Goal: Task Accomplishment & Management: Manage account settings

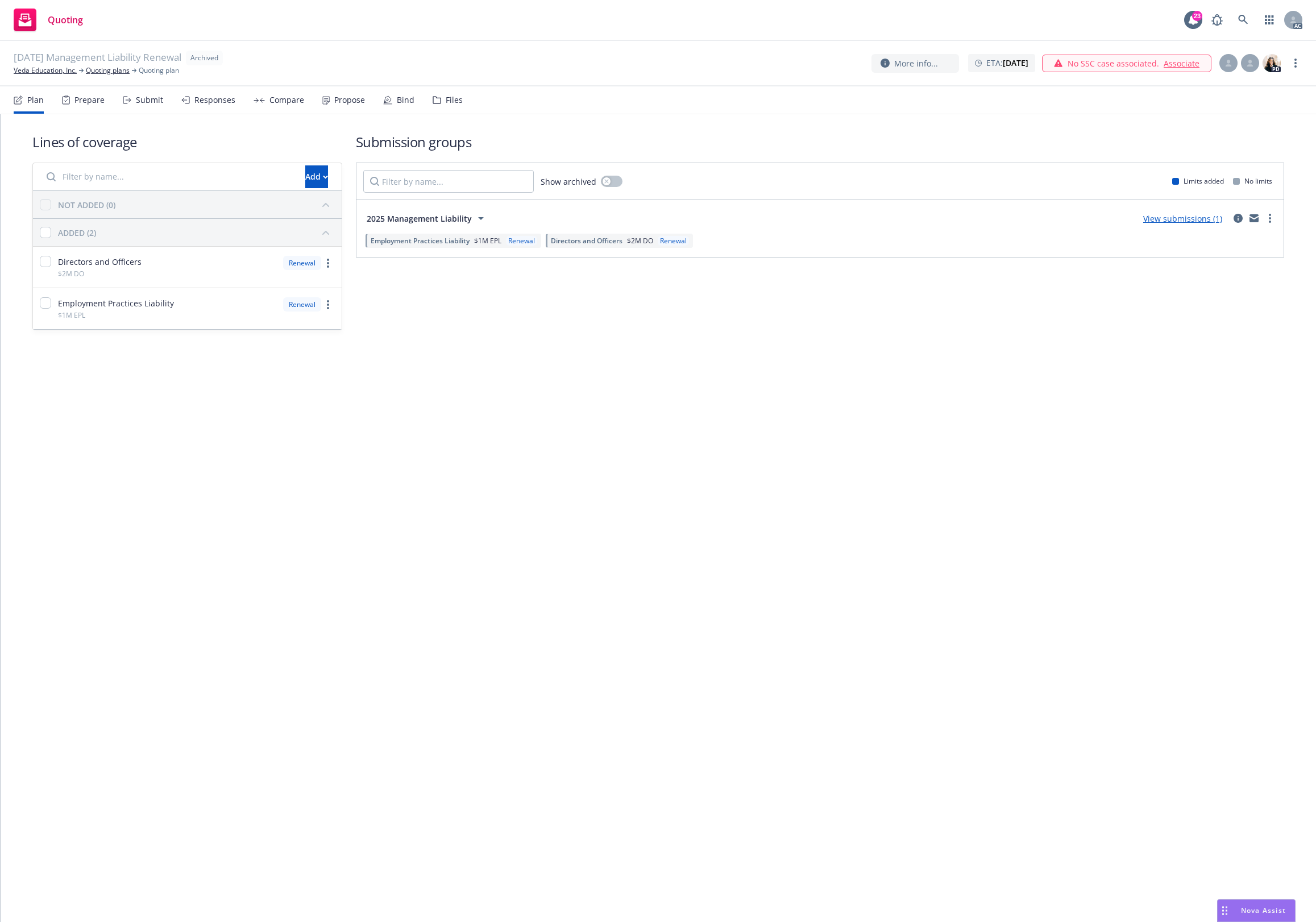
drag, startPoint x: 441, startPoint y: 96, endPoint x: 493, endPoint y: 94, distance: 52.0
click at [441, 96] on div "Files" at bounding box center [447, 100] width 30 height 27
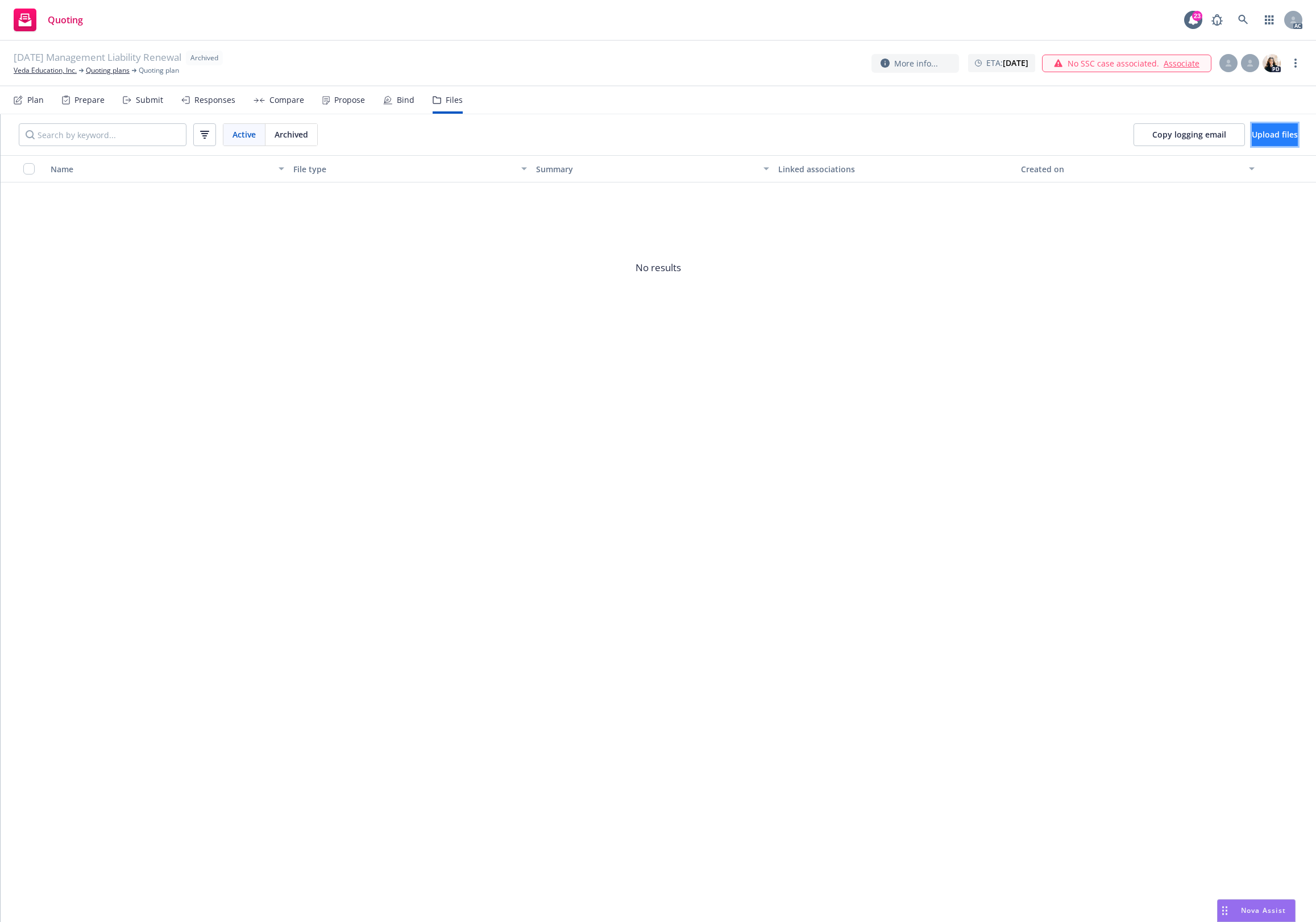
click at [1251, 129] on span "Upload files" at bounding box center [1274, 134] width 46 height 11
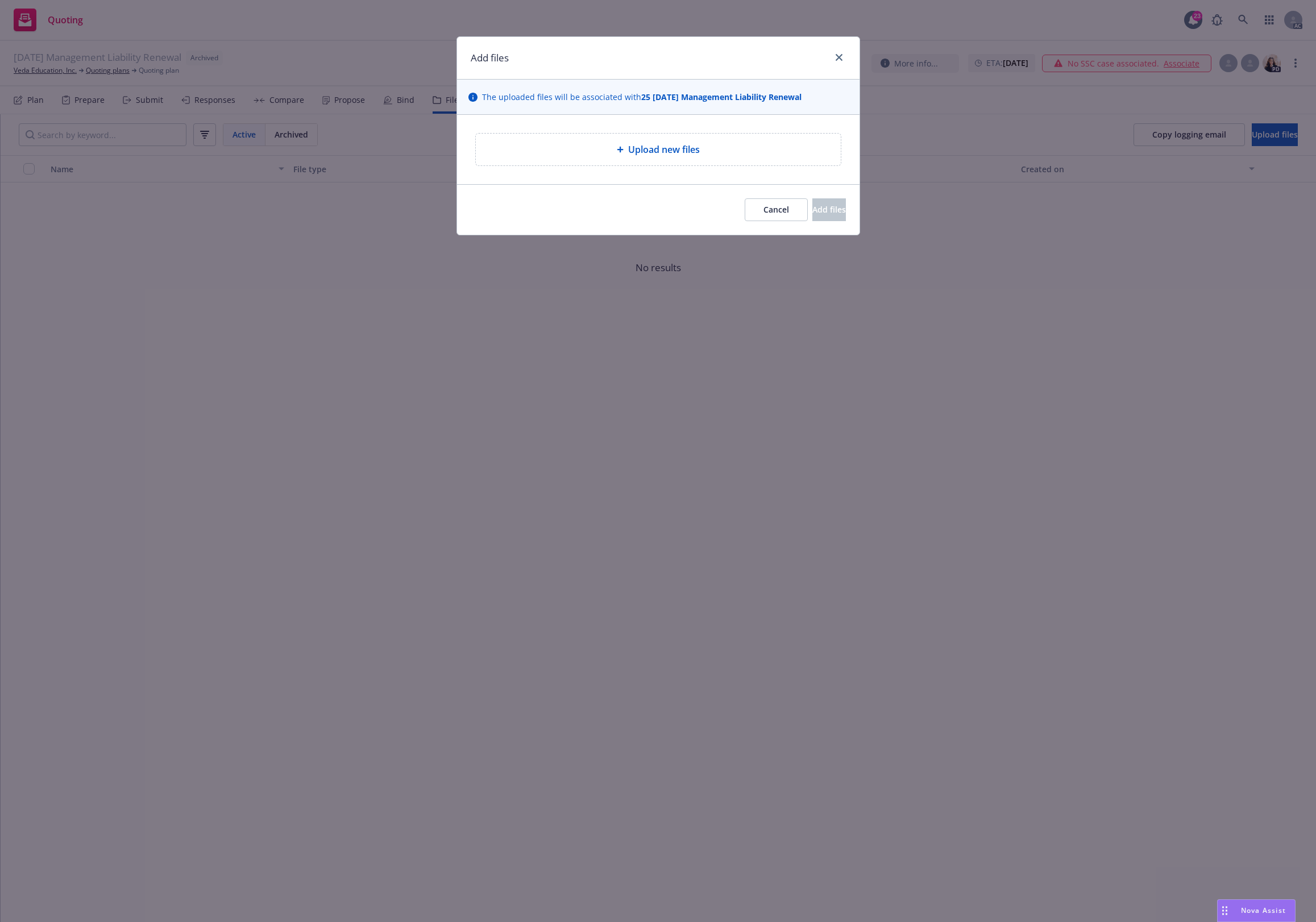
click at [568, 148] on div "Upload new files" at bounding box center [658, 150] width 347 height 14
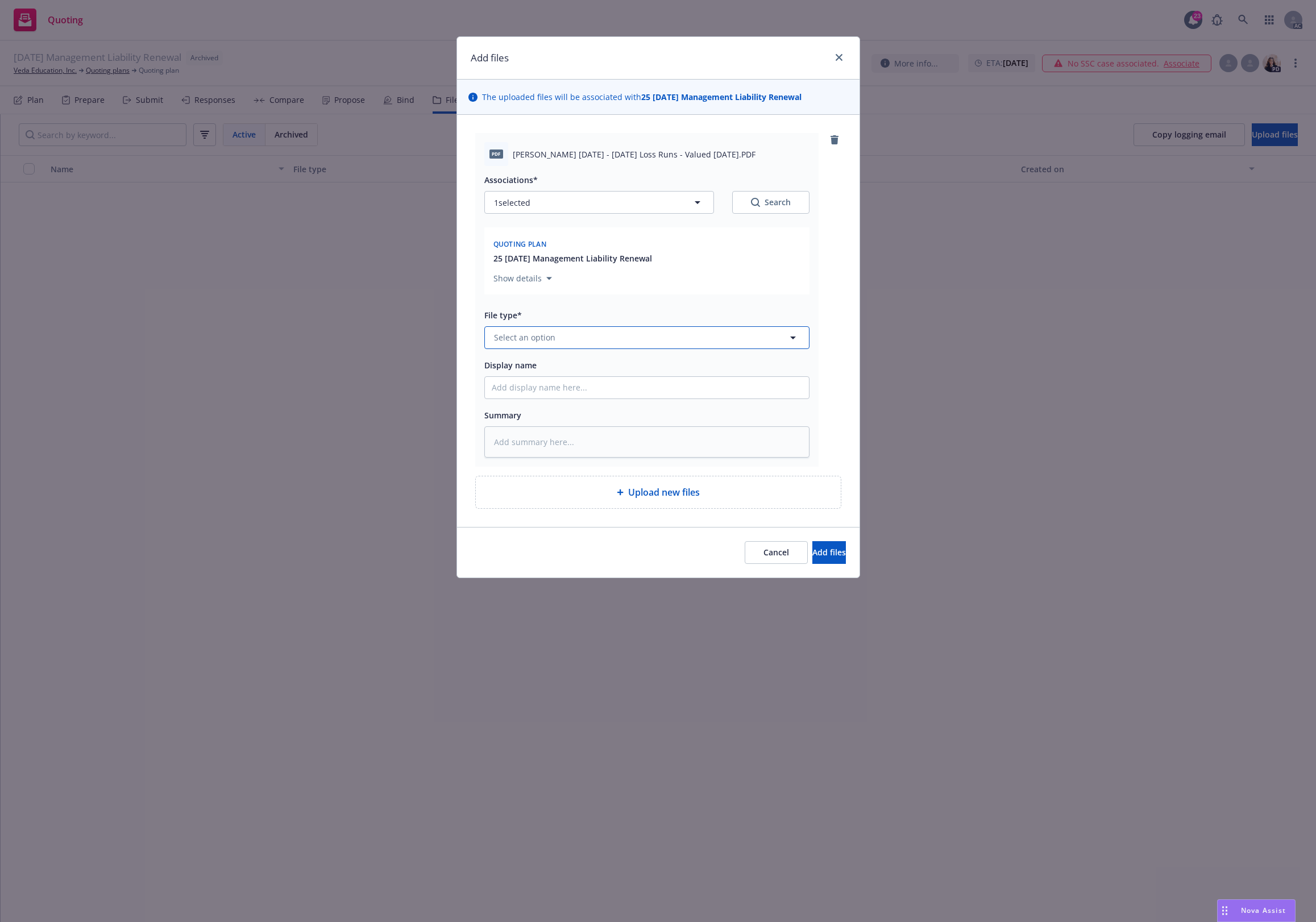
click at [507, 327] on button "Select an option" at bounding box center [647, 337] width 325 height 23
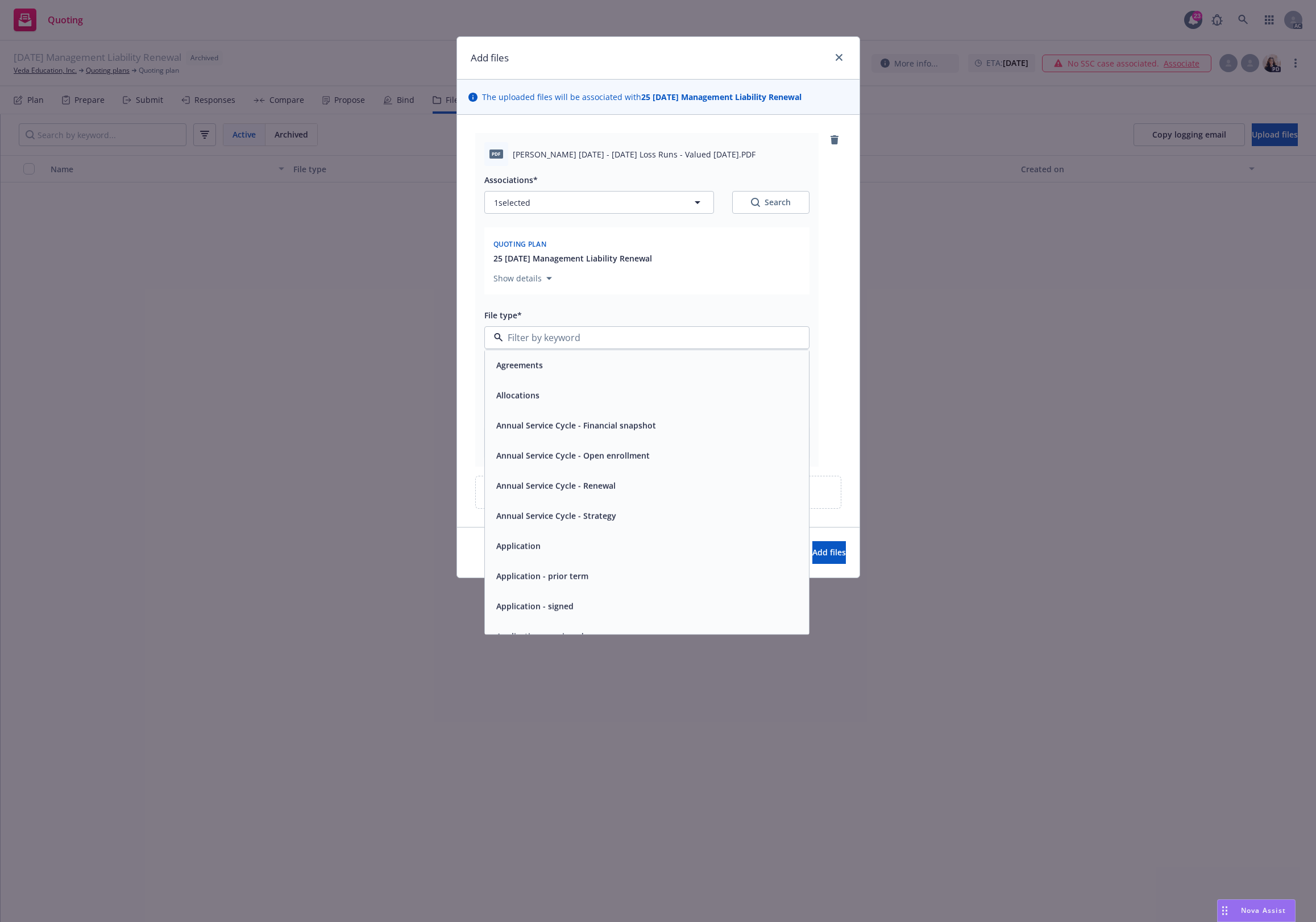
type input "`"
type textarea "x"
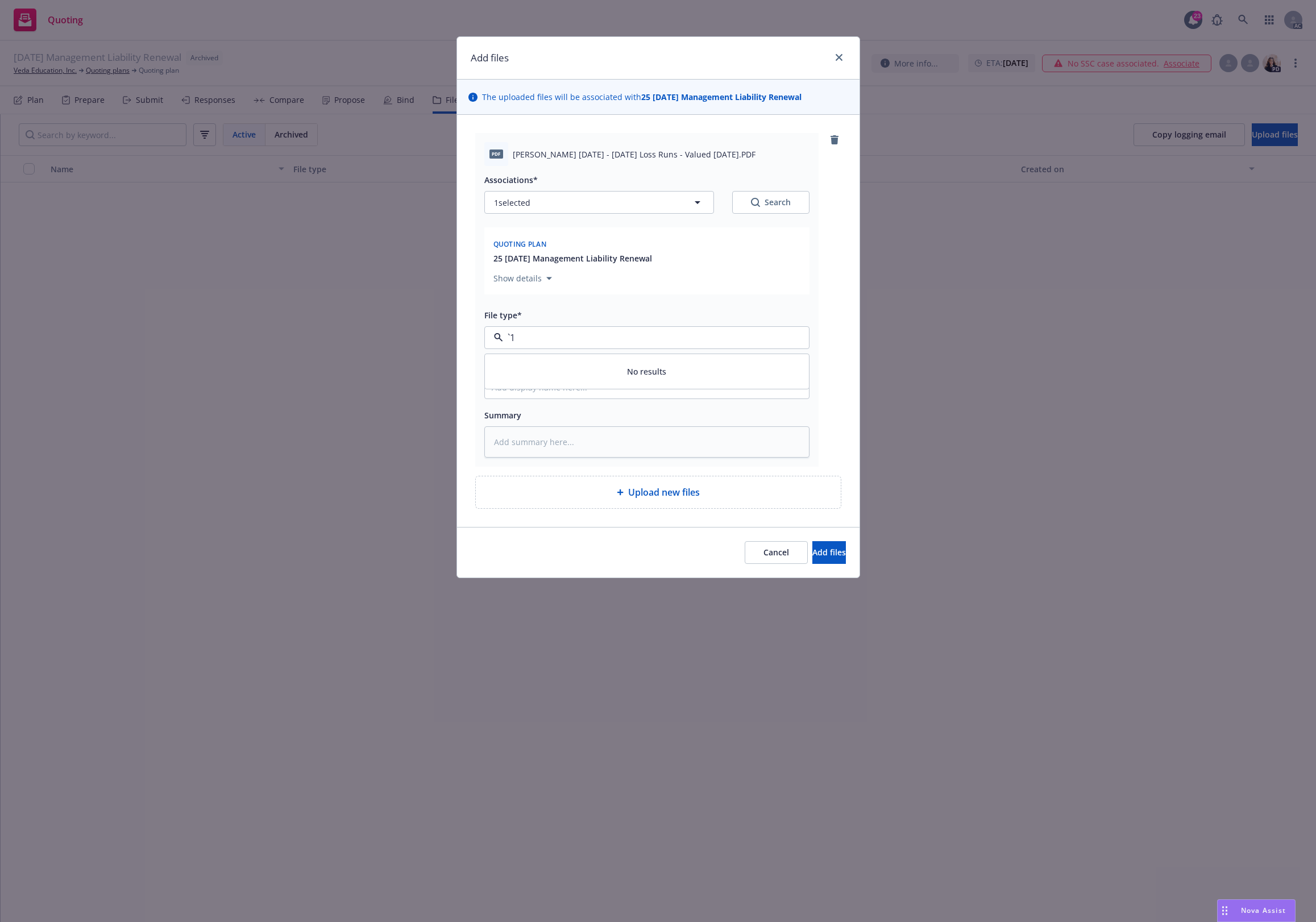
paste input "Loss Runs"
type input "Loss Runs"
click at [518, 368] on span "Loss Runs" at bounding box center [516, 368] width 39 height 12
drag, startPoint x: 810, startPoint y: 180, endPoint x: 788, endPoint y: 195, distance: 26.6
click at [804, 183] on div "PDF Lloyd's ML 2024 - 2025 Loss Runs - Valued 2025-08-19.PDF Associations* 1 se…" at bounding box center [646, 300] width 343 height 334
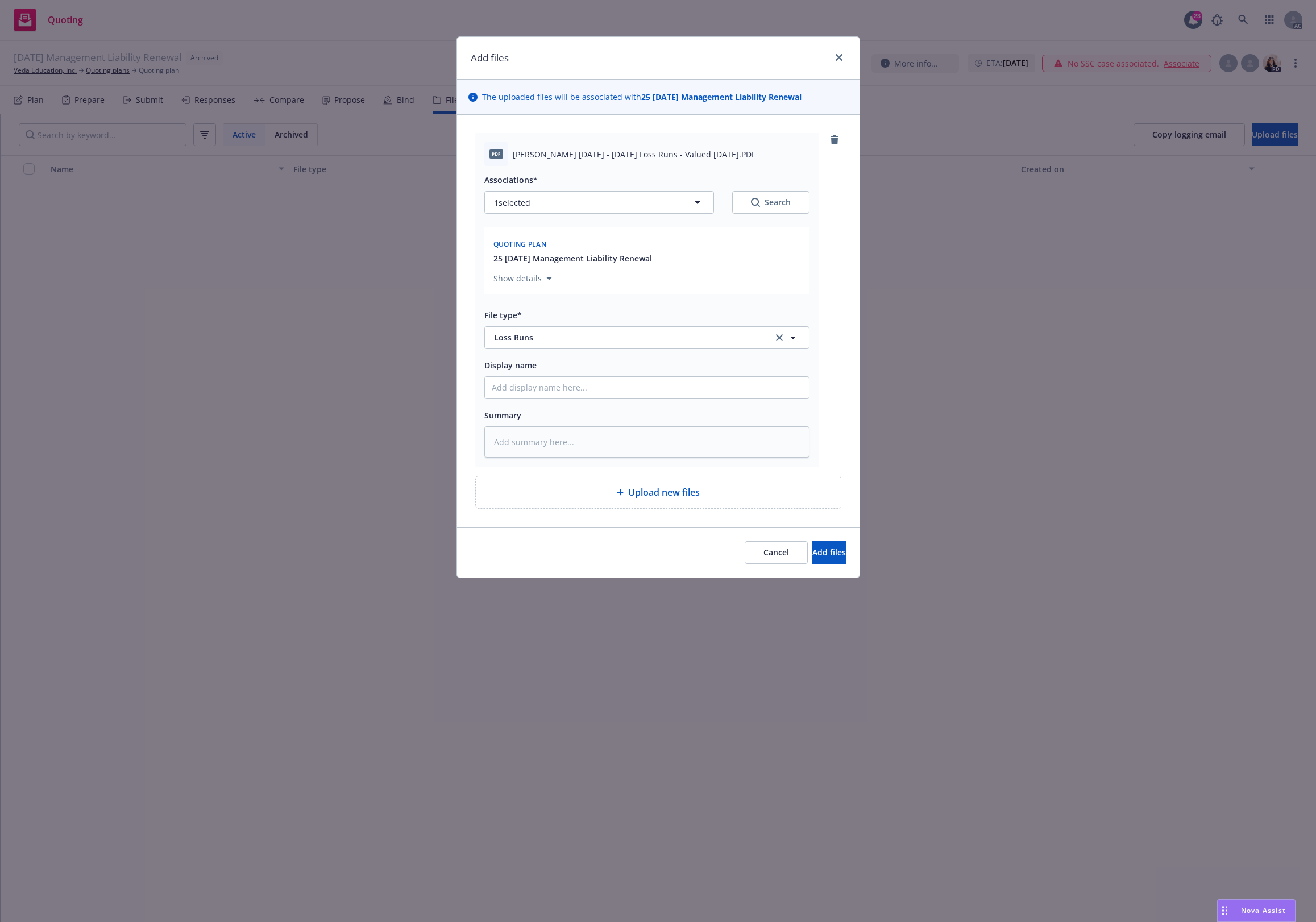
click at [788, 195] on button "Search" at bounding box center [771, 202] width 77 height 23
type textarea "x"
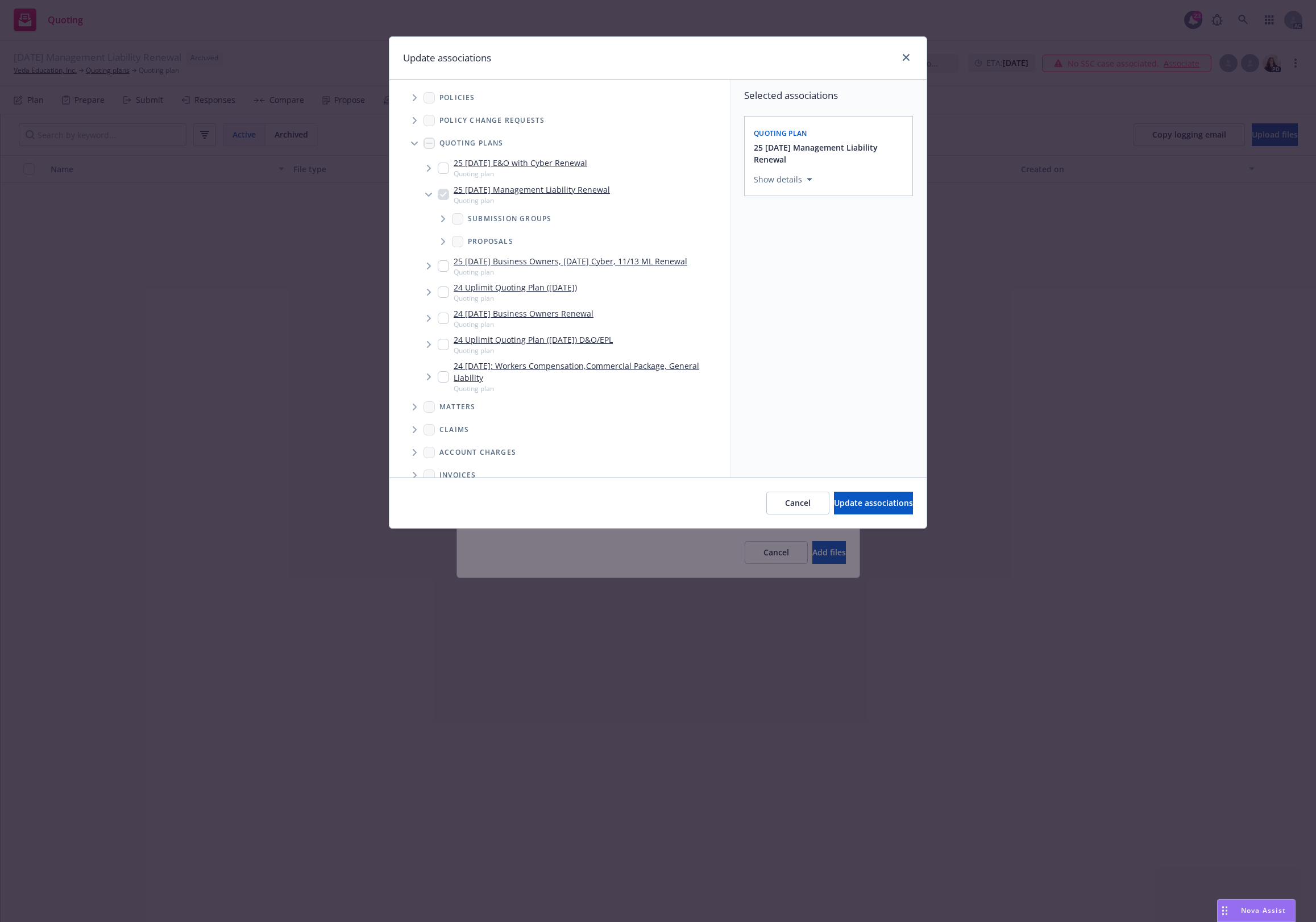
scroll to position [174, 0]
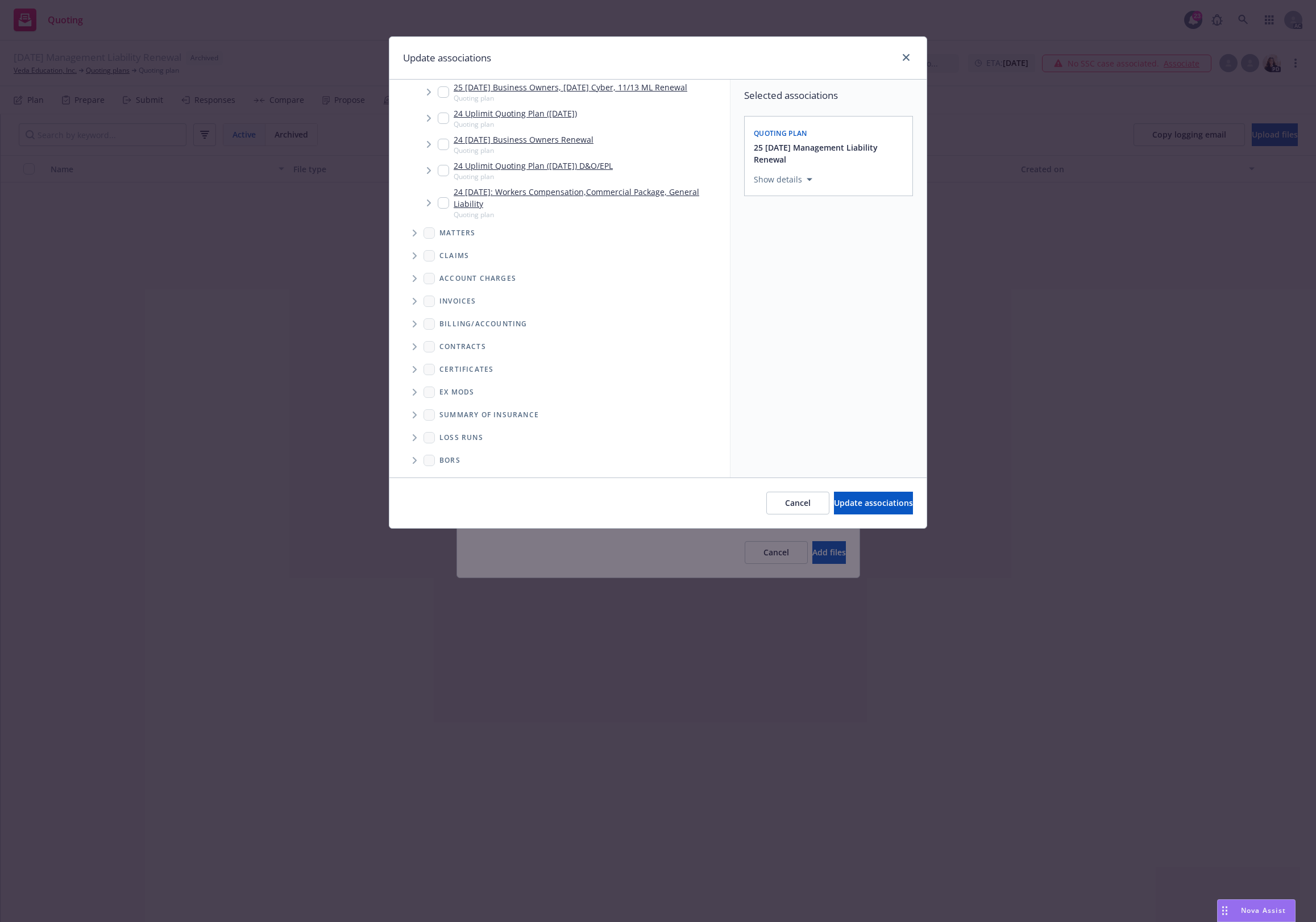
click at [415, 430] on span "Folder Tree Example" at bounding box center [414, 438] width 18 height 18
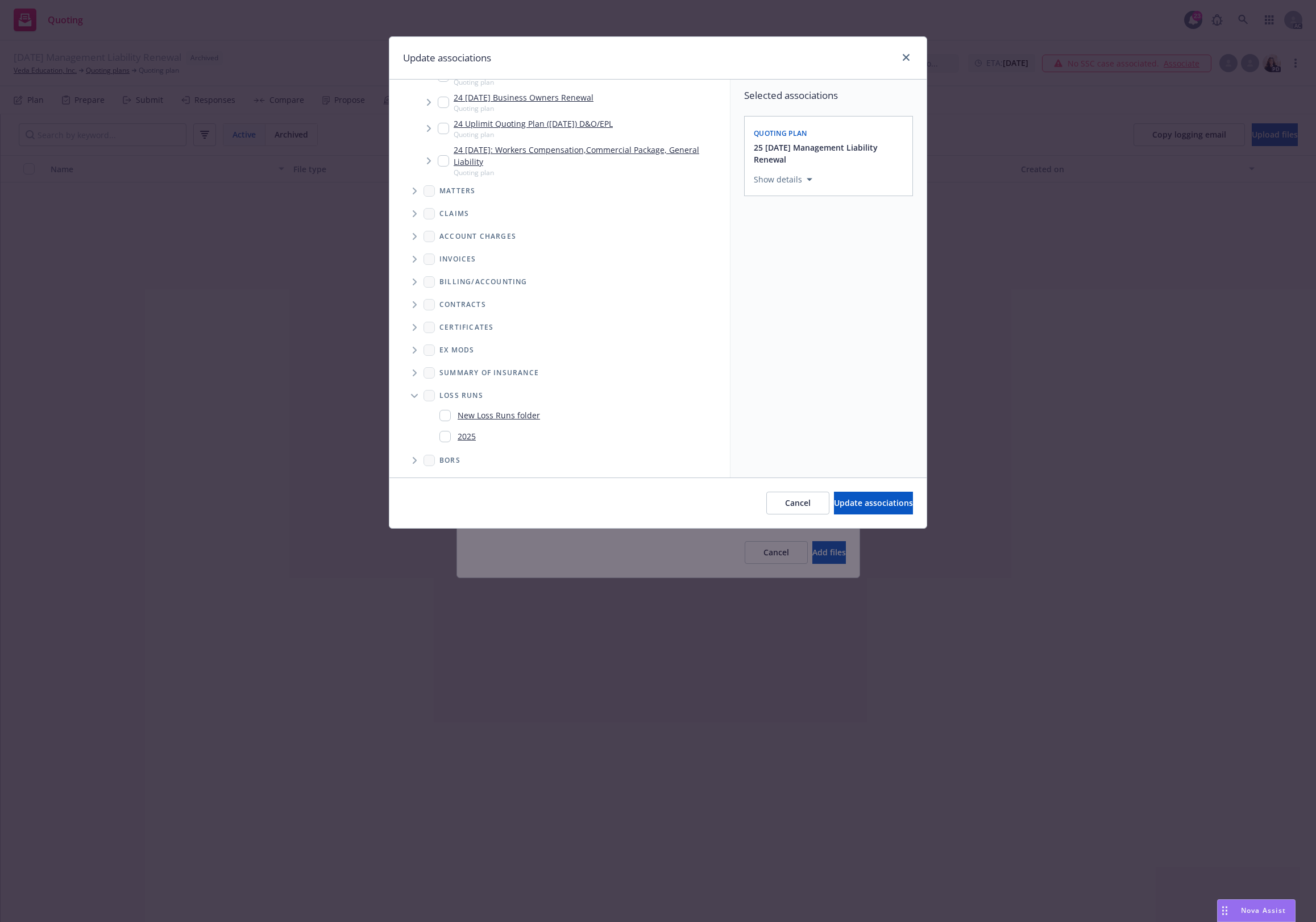
drag, startPoint x: 444, startPoint y: 435, endPoint x: 697, endPoint y: 327, distance: 275.1
click at [453, 427] on div "2025" at bounding box center [577, 436] width 295 height 21
click at [447, 435] on input "Folder Tree Example" at bounding box center [445, 436] width 11 height 11
checkbox input "true"
click at [843, 500] on span "Update associations" at bounding box center [873, 502] width 79 height 11
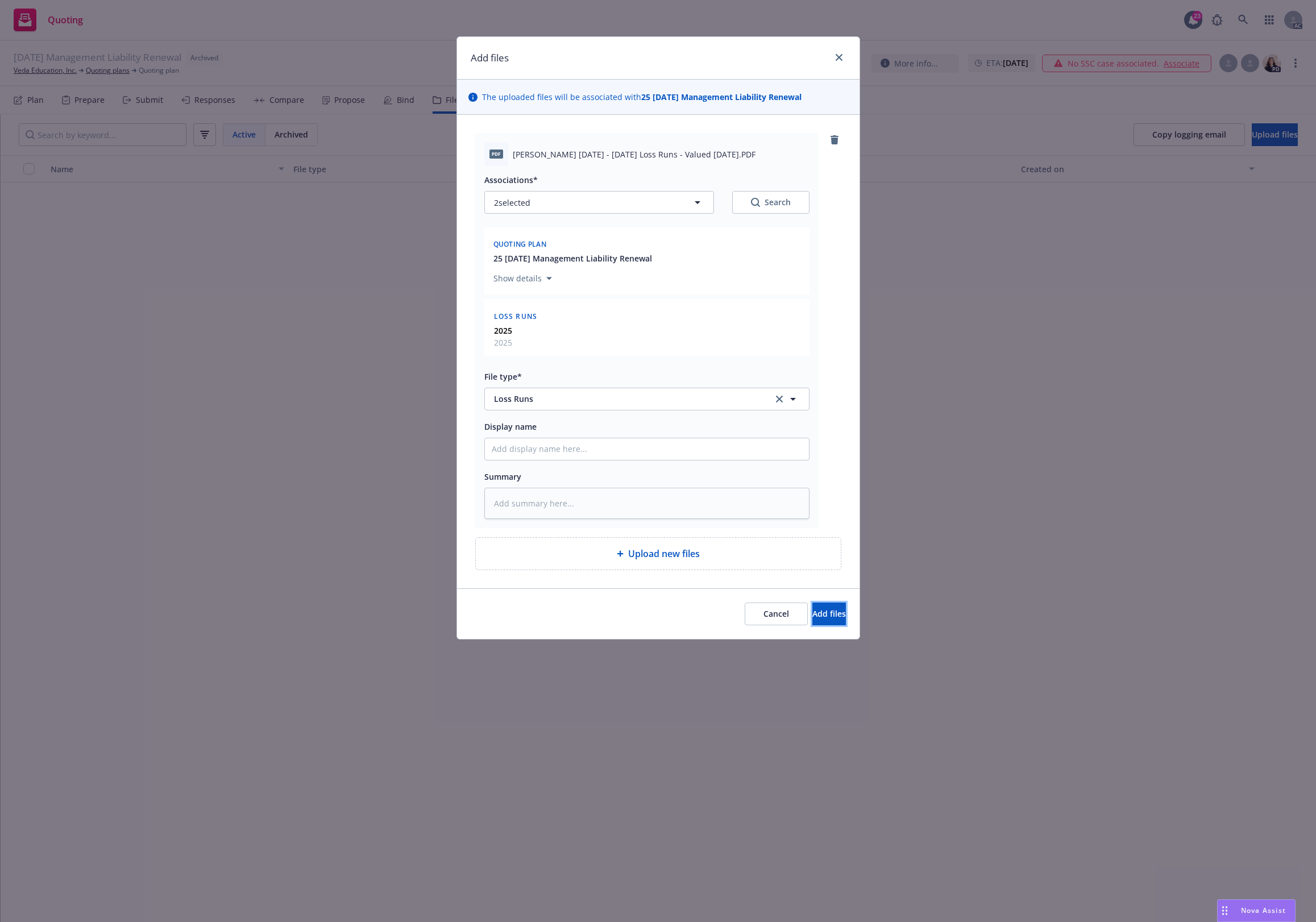
drag, startPoint x: 809, startPoint y: 606, endPoint x: 825, endPoint y: 591, distance: 21.9
click at [816, 597] on div "Cancel Add files" at bounding box center [658, 614] width 402 height 51
click at [812, 618] on span "Add files" at bounding box center [829, 613] width 34 height 11
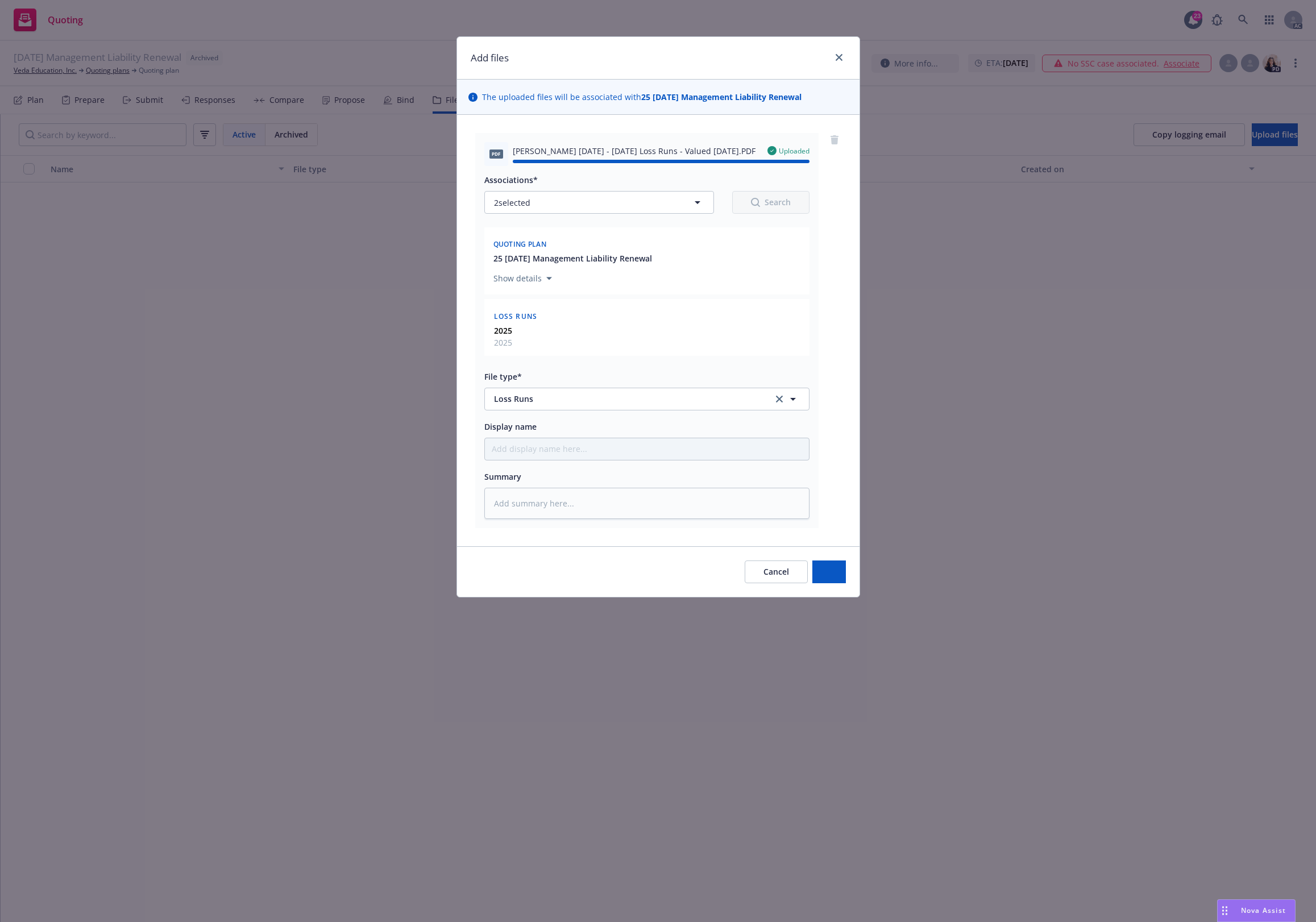
type textarea "x"
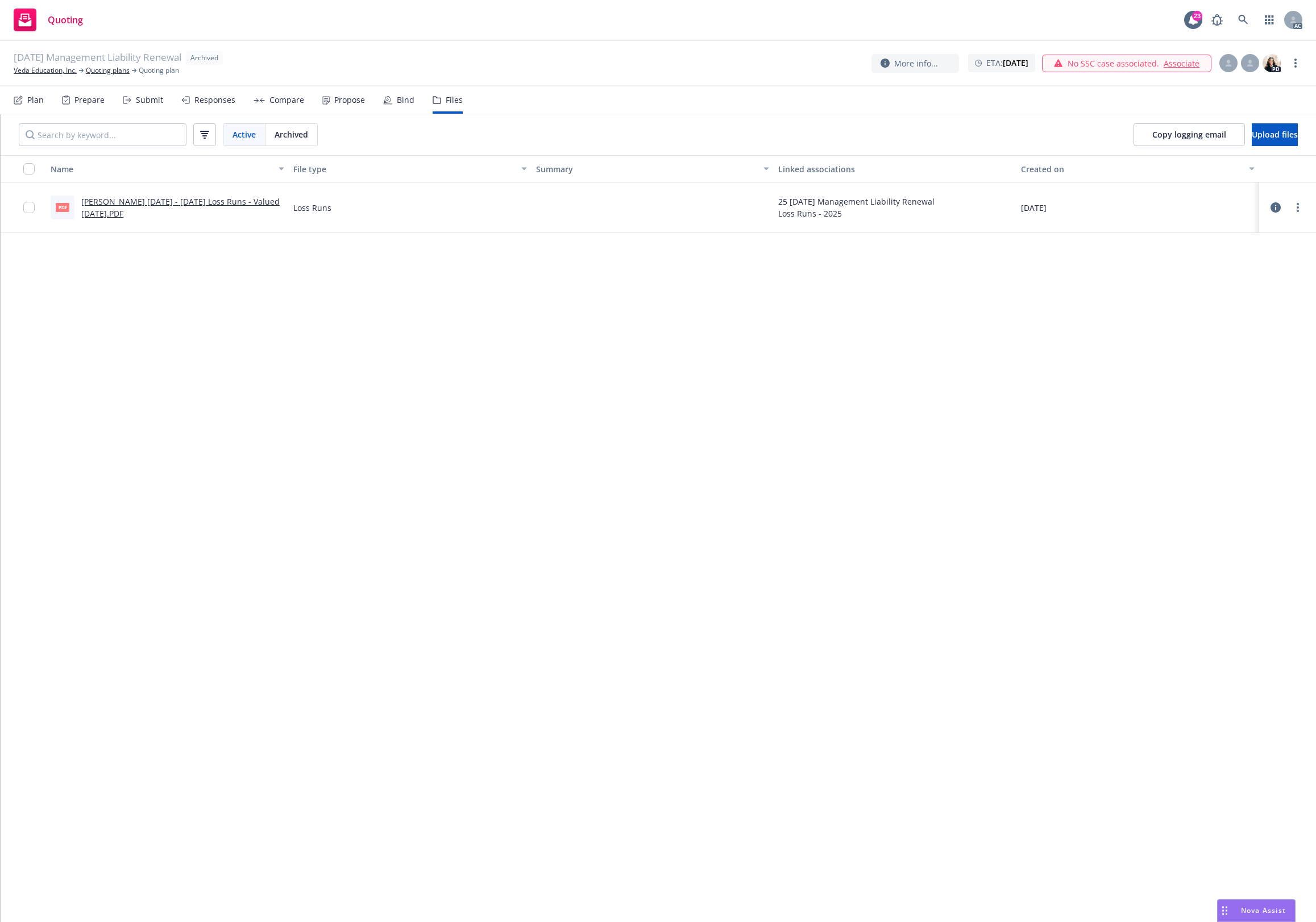
drag, startPoint x: 223, startPoint y: 381, endPoint x: 146, endPoint y: 1, distance: 387.7
click at [219, 367] on div "Name File type Summary Linked associations Created on PDF Lloyd's ML 2024 - 202…" at bounding box center [658, 538] width 1315 height 767
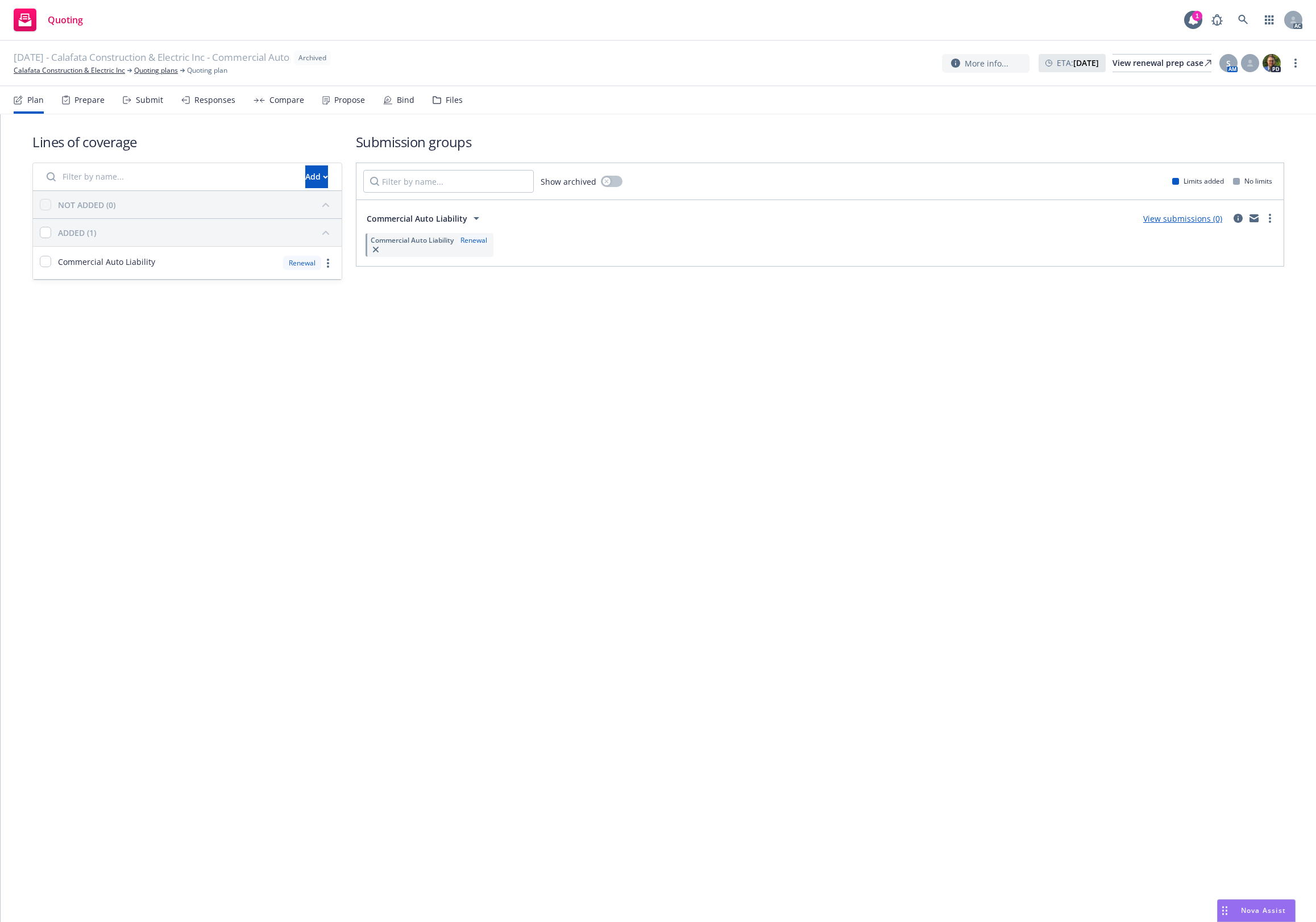
click at [446, 98] on div "Files" at bounding box center [454, 100] width 17 height 9
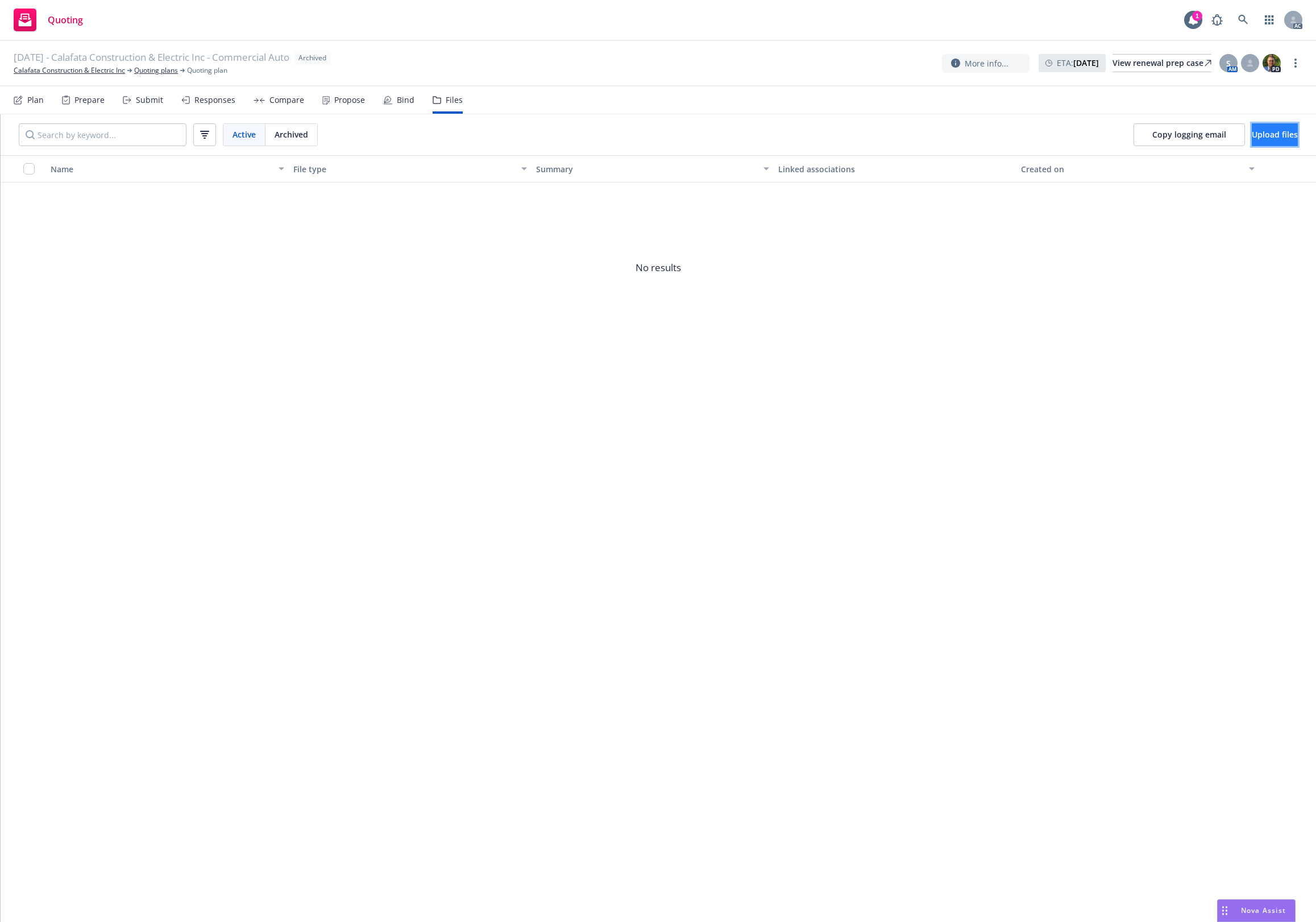
click at [1251, 125] on button "Upload files" at bounding box center [1274, 134] width 46 height 23
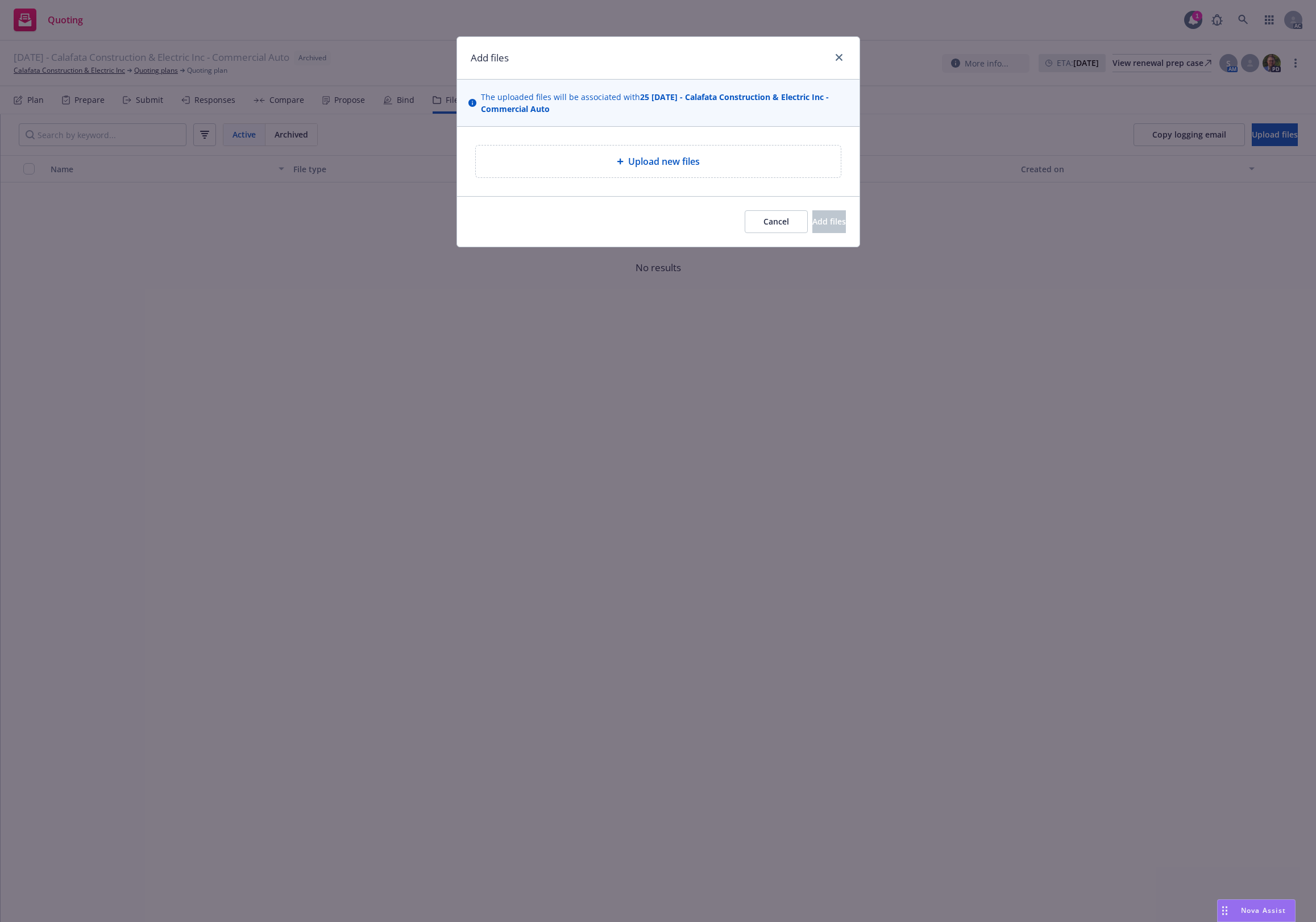
click at [609, 160] on div "Upload new files" at bounding box center [658, 162] width 347 height 14
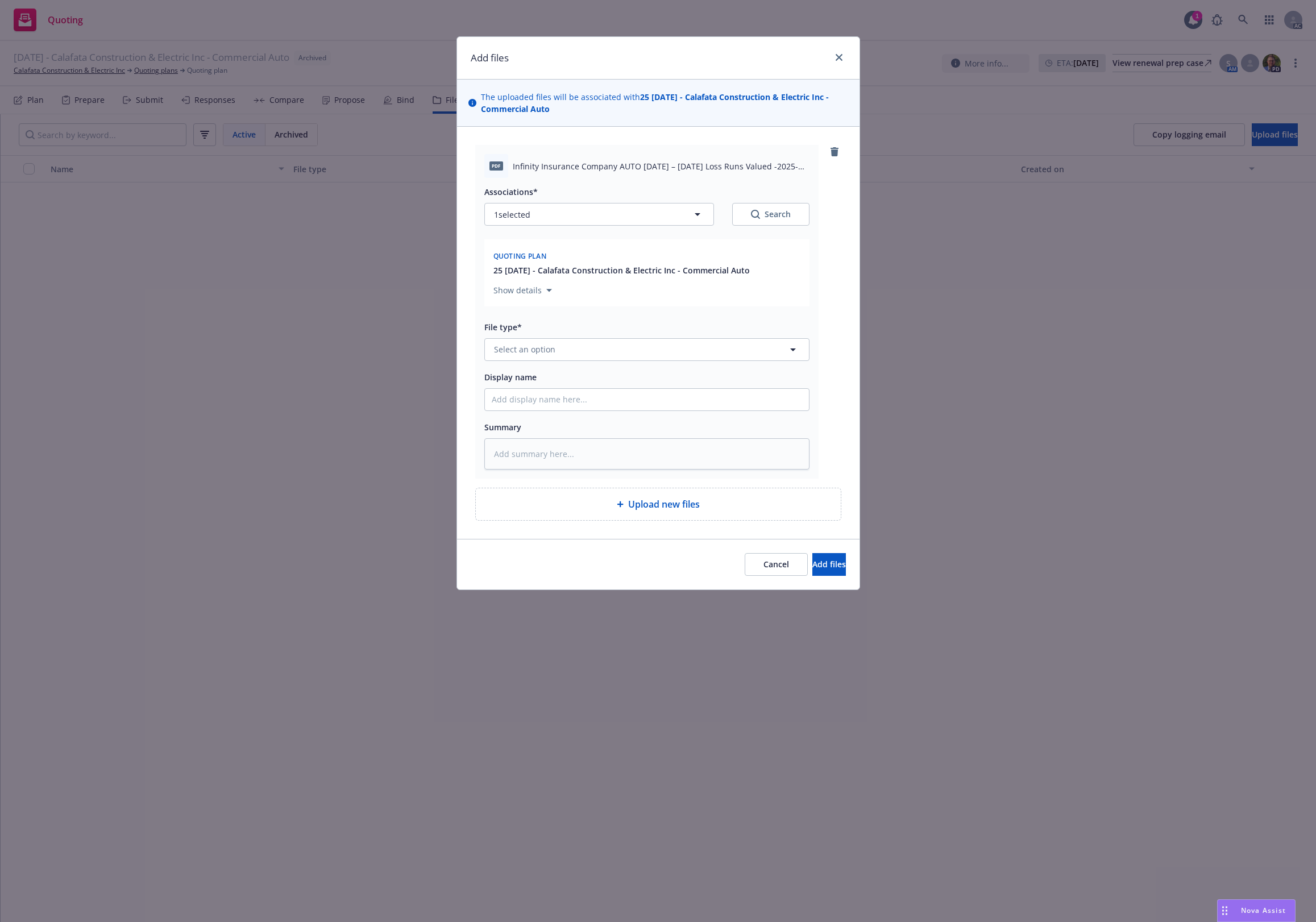
drag, startPoint x: 583, startPoint y: 333, endPoint x: 580, endPoint y: 359, distance: 26.2
click at [583, 335] on div "File type* Select an option" at bounding box center [647, 341] width 325 height 41
click at [578, 357] on button "Select an option" at bounding box center [647, 349] width 325 height 23
type input "`"
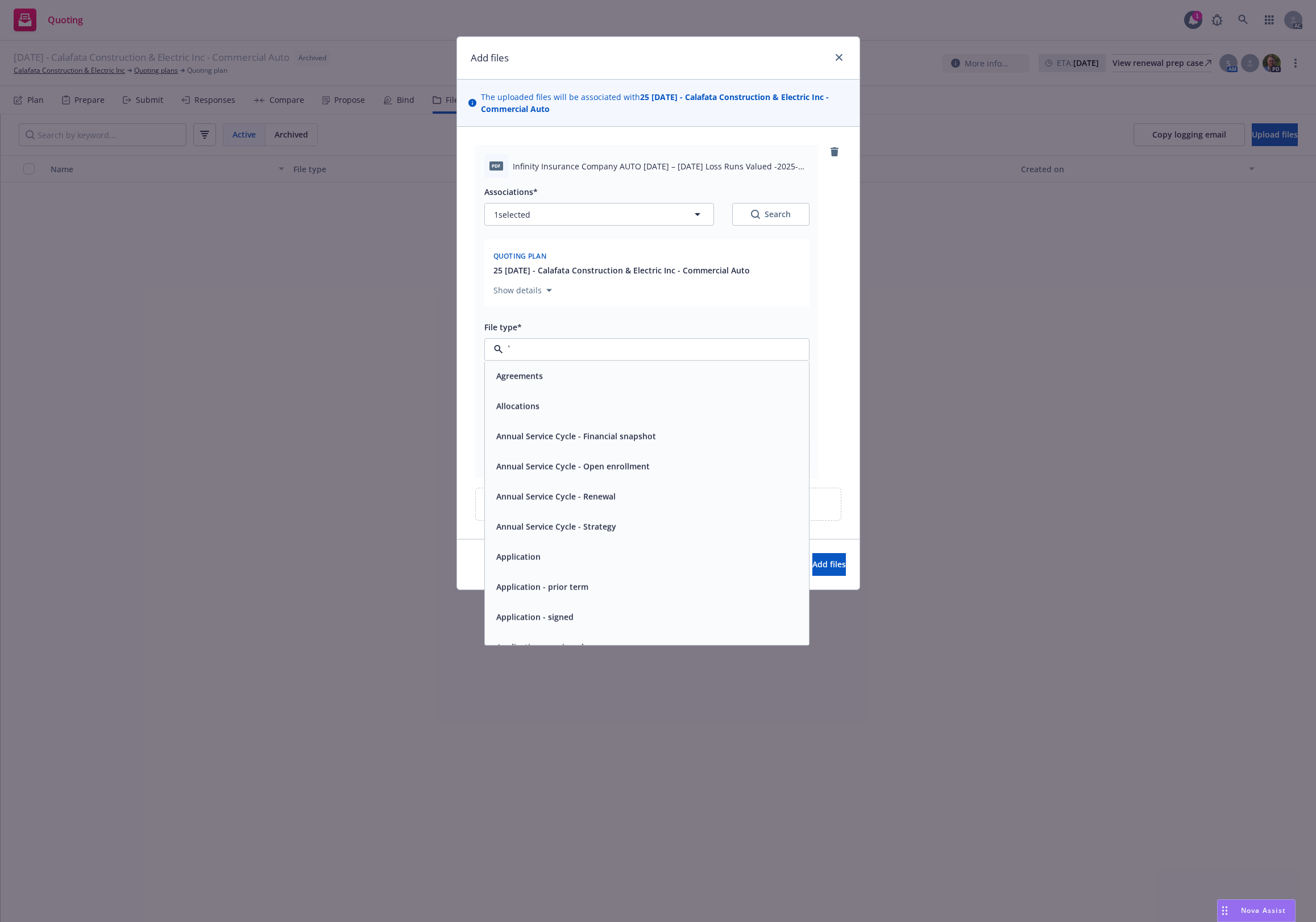
type textarea "x"
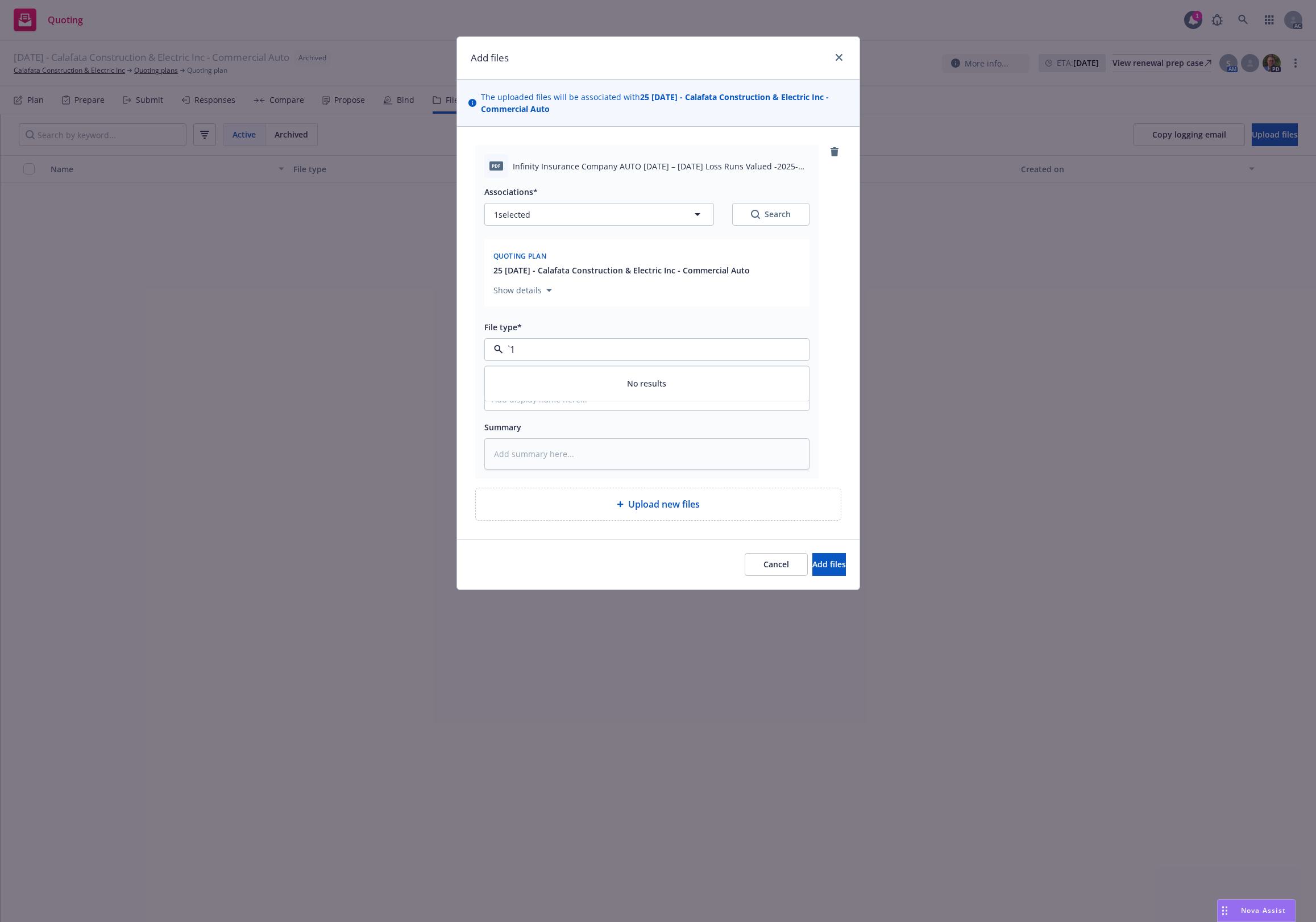
paste input "Loss Runs"
type input "Loss Runs"
drag, startPoint x: 560, startPoint y: 375, endPoint x: 575, endPoint y: 364, distance: 18.6
click at [561, 374] on div "Loss Runs" at bounding box center [646, 380] width 310 height 16
click at [769, 217] on div "Search" at bounding box center [771, 214] width 40 height 11
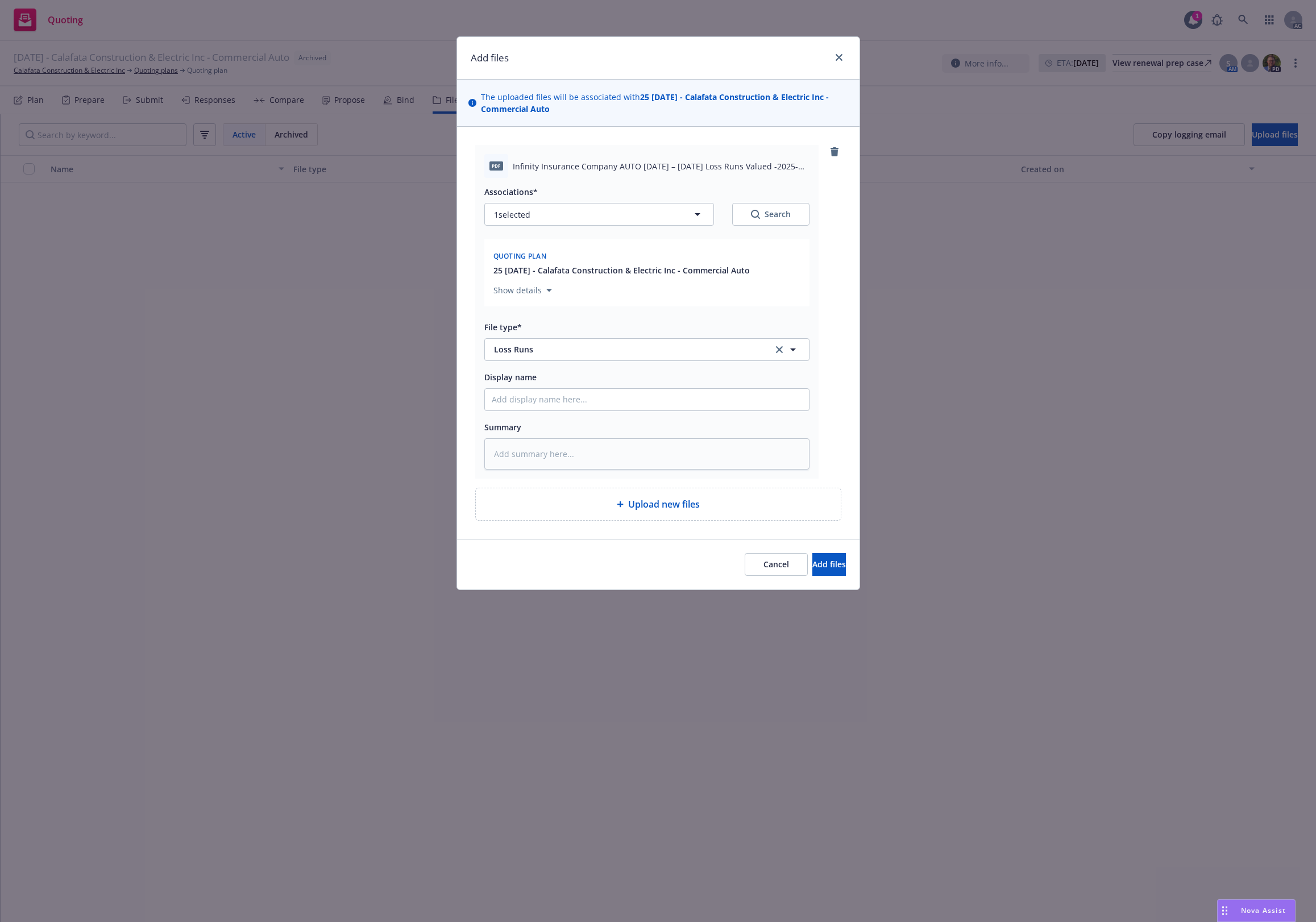
type textarea "x"
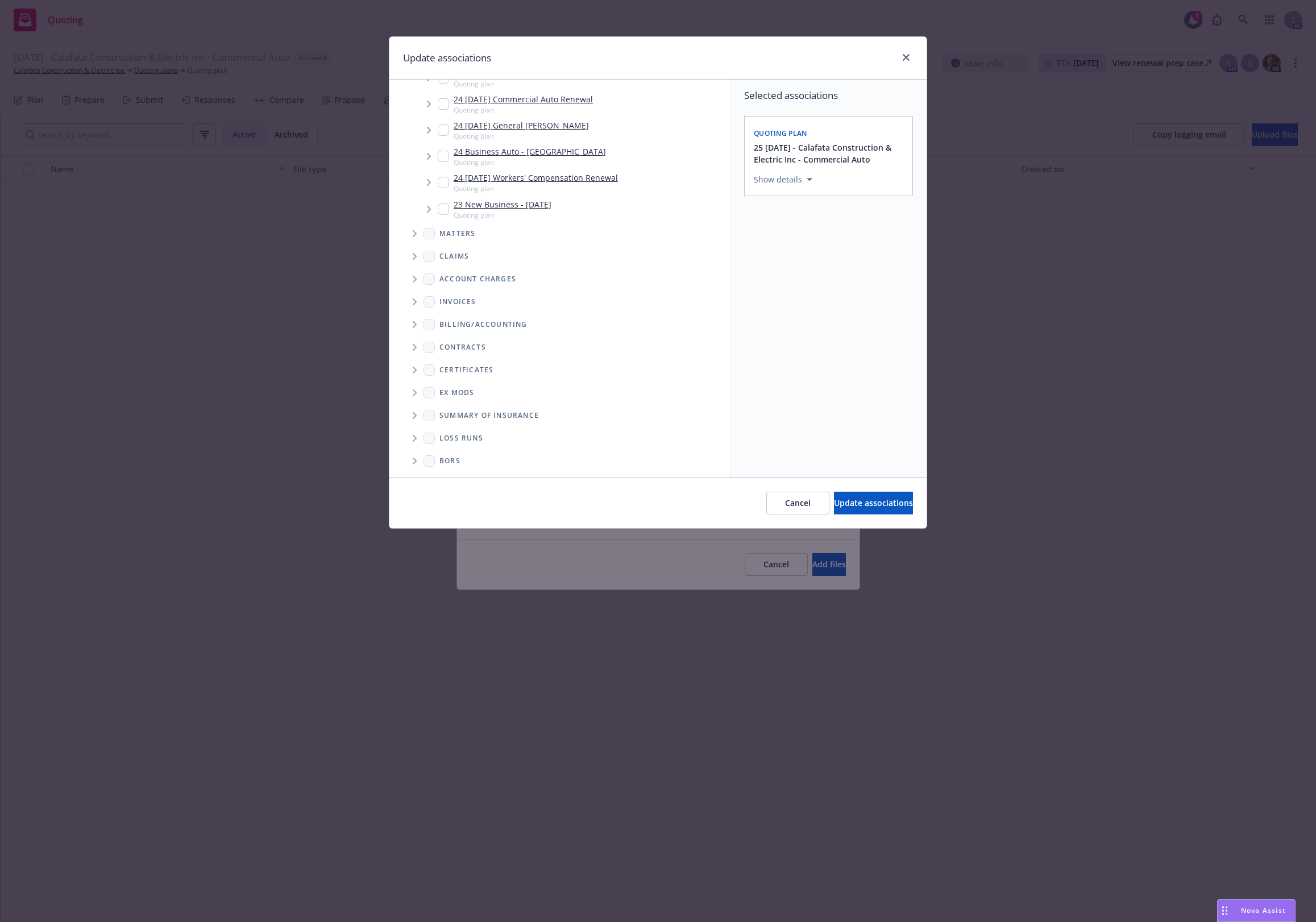
click at [419, 441] on span "Folder Tree Example" at bounding box center [414, 438] width 18 height 18
drag, startPoint x: 440, startPoint y: 436, endPoint x: 531, endPoint y: 446, distance: 91.5
click at [445, 436] on input "Folder Tree Example" at bounding box center [445, 436] width 11 height 11
checkbox input "true"
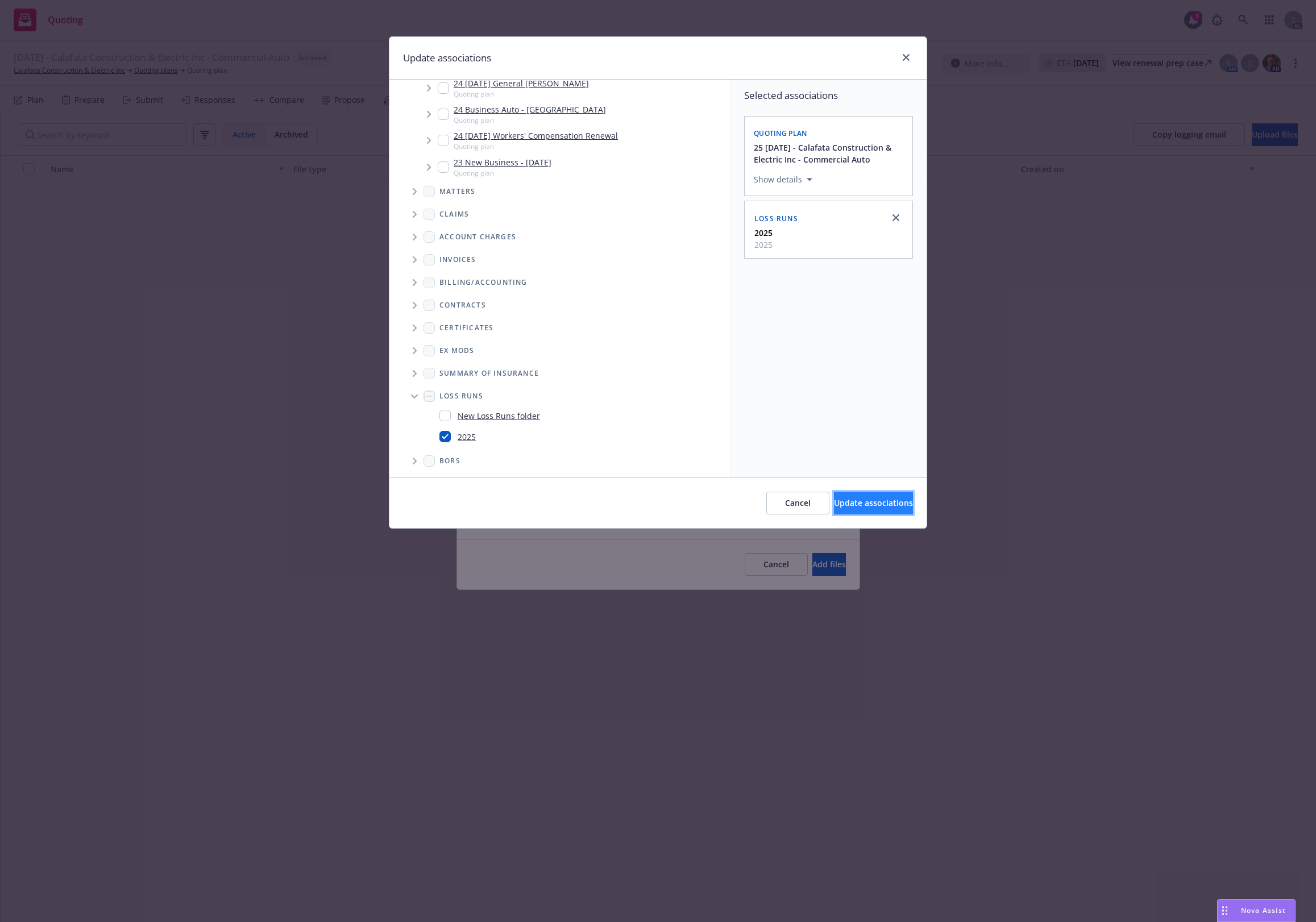
click at [859, 504] on span "Update associations" at bounding box center [873, 502] width 79 height 11
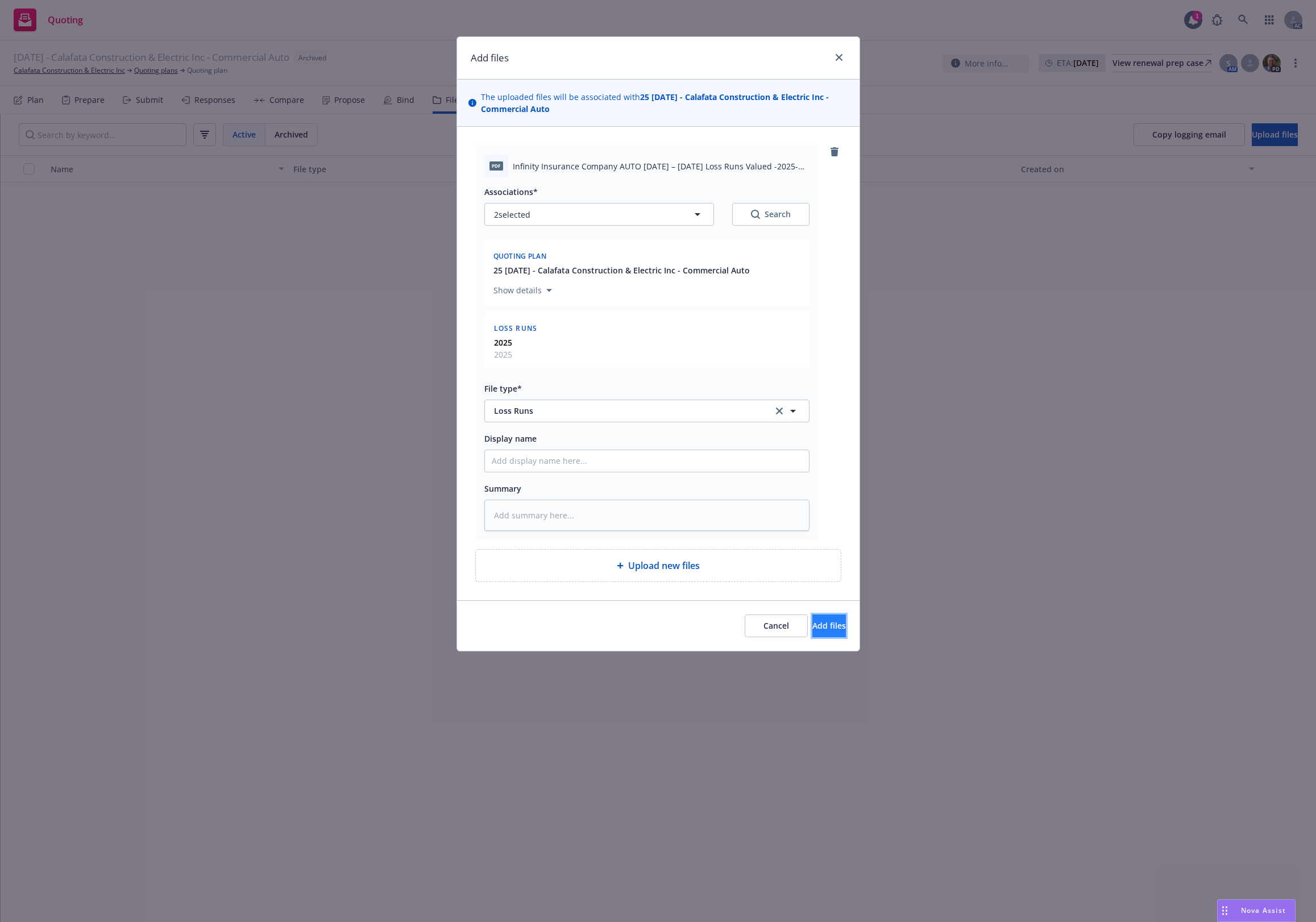
click at [812, 632] on button "Add files" at bounding box center [829, 626] width 34 height 23
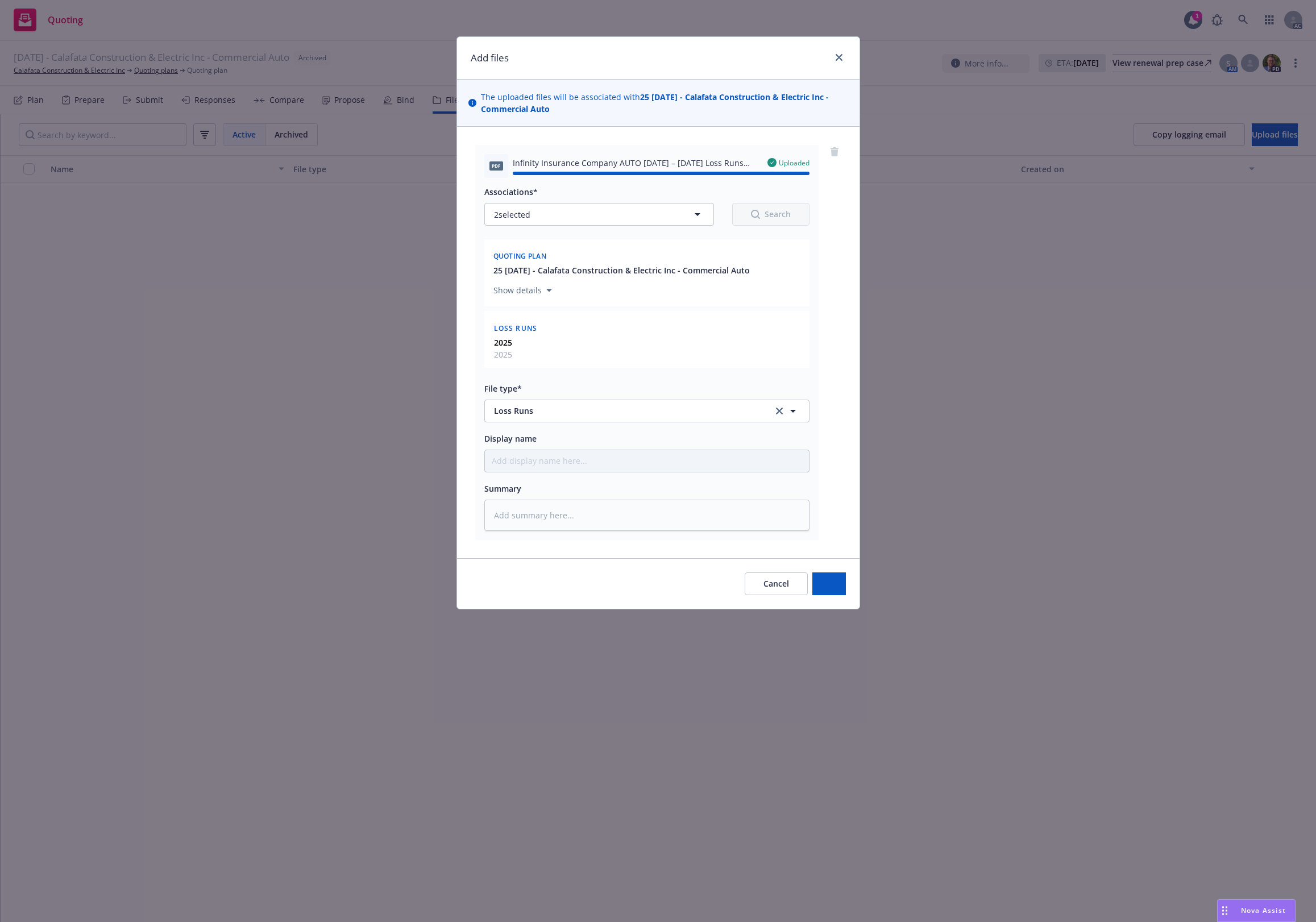
type textarea "x"
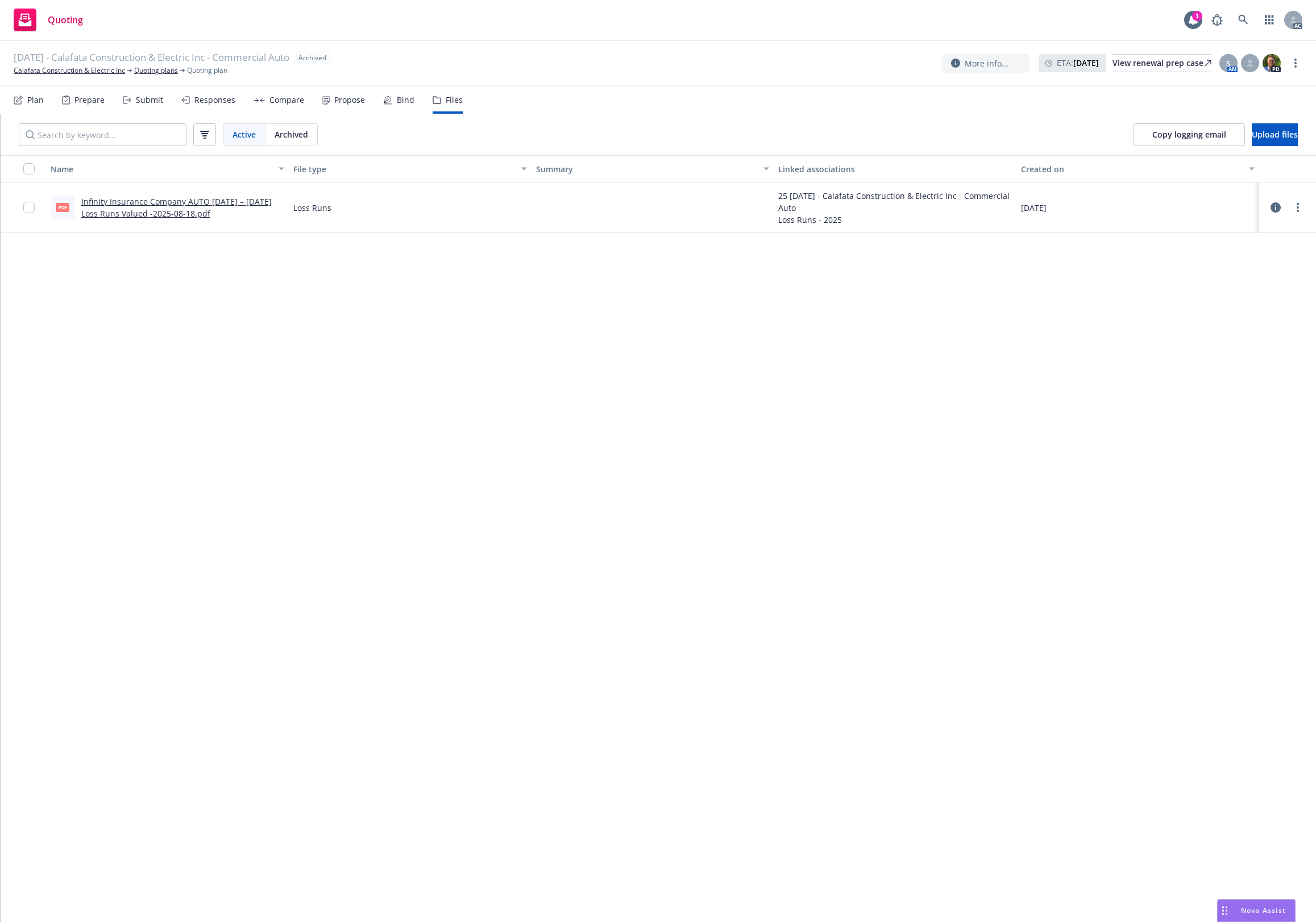
drag, startPoint x: 574, startPoint y: 453, endPoint x: 671, endPoint y: 386, distance: 117.9
click at [586, 451] on div "Name File type Summary Linked associations Created on pdf Infinity Insurance Co…" at bounding box center [658, 538] width 1315 height 767
drag, startPoint x: 578, startPoint y: 370, endPoint x: 819, endPoint y: 242, distance: 272.9
click at [603, 373] on div "Name File type Summary Linked associations Created on pdf Infinity Insurance Co…" at bounding box center [658, 538] width 1315 height 767
